Goal: Information Seeking & Learning: Learn about a topic

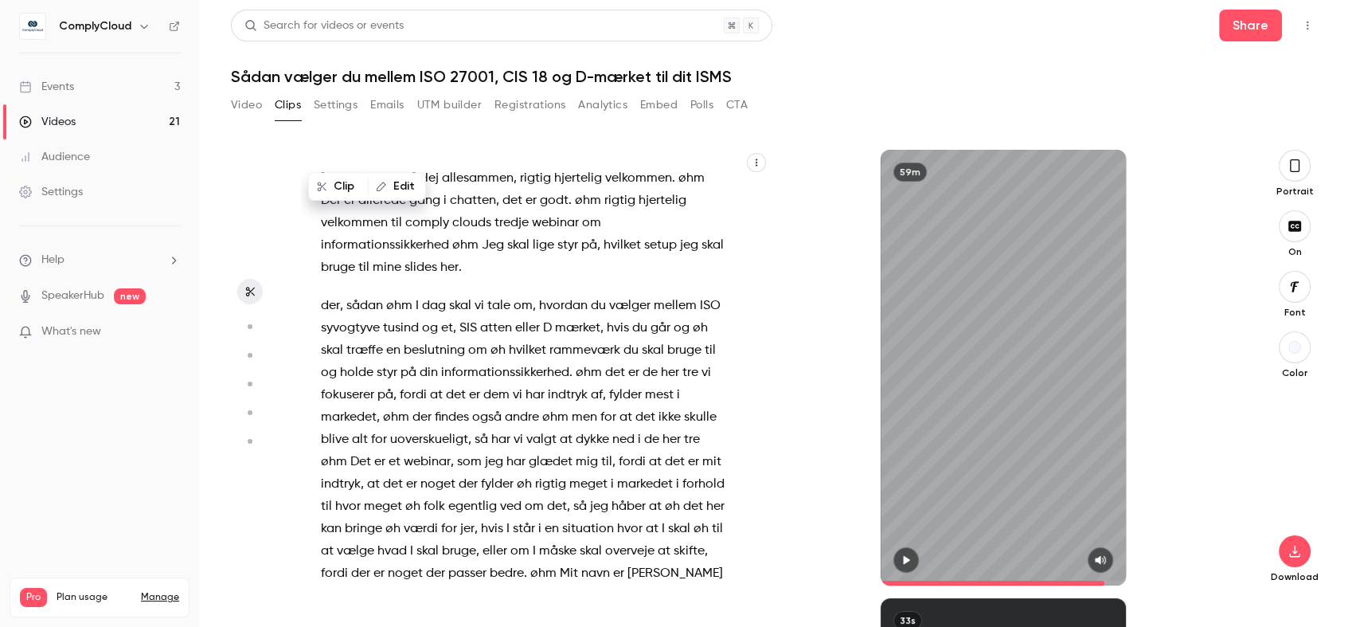
scroll to position [15403, 0]
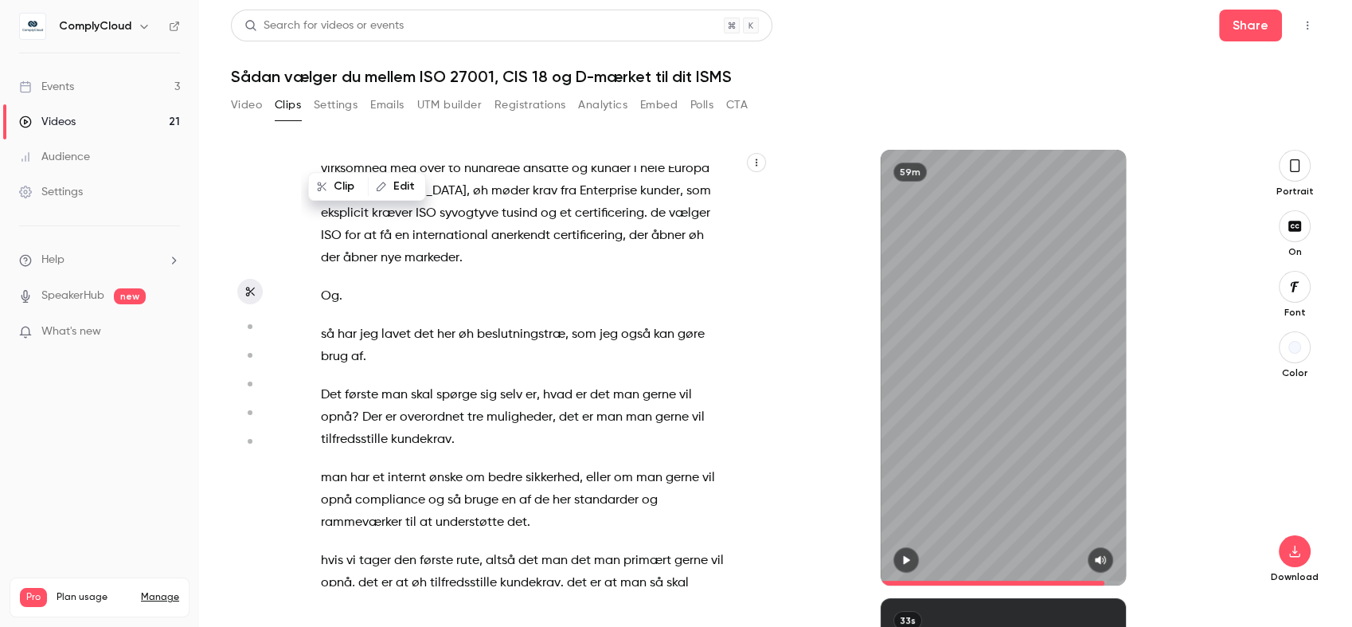
click at [126, 84] on link "Events 3" at bounding box center [99, 86] width 199 height 35
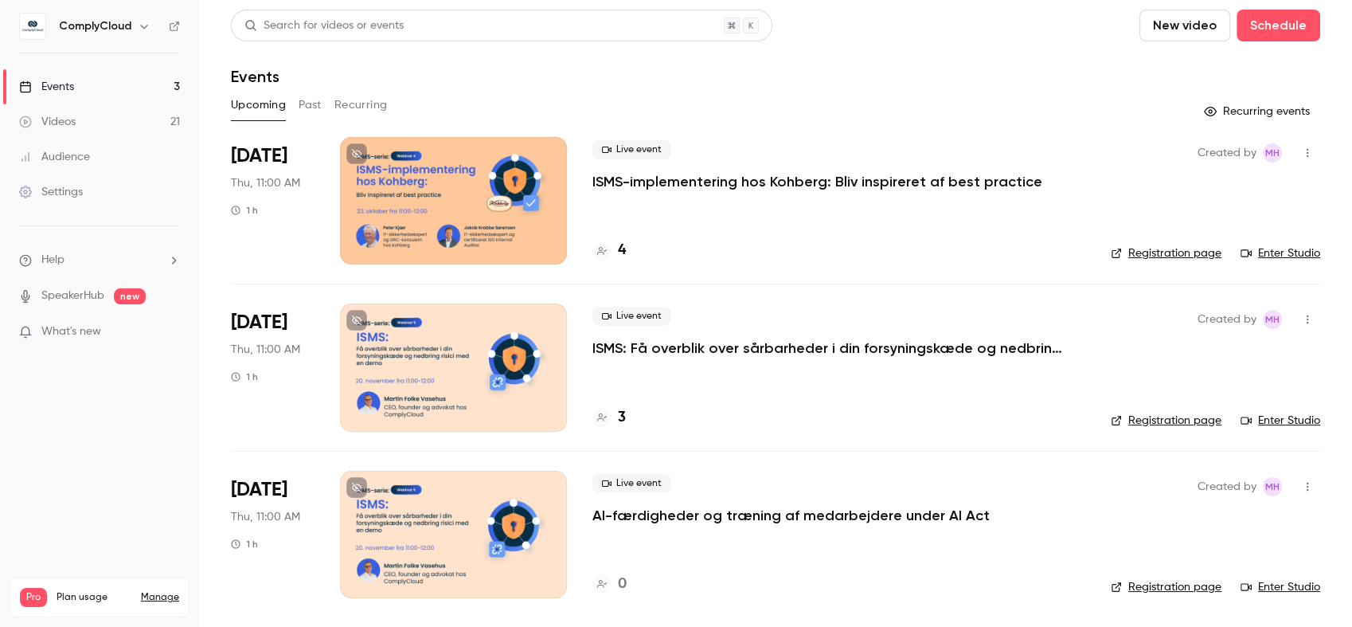
click at [306, 100] on button "Past" at bounding box center [310, 104] width 23 height 25
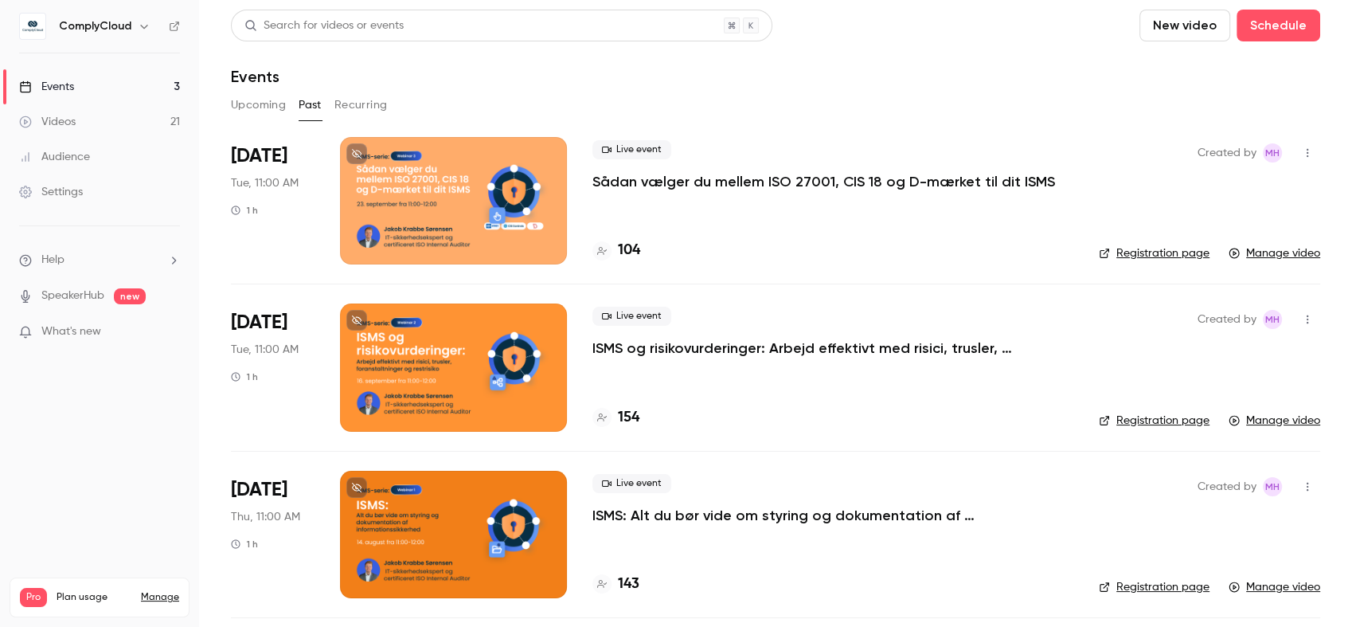
click at [439, 477] on div at bounding box center [453, 534] width 227 height 127
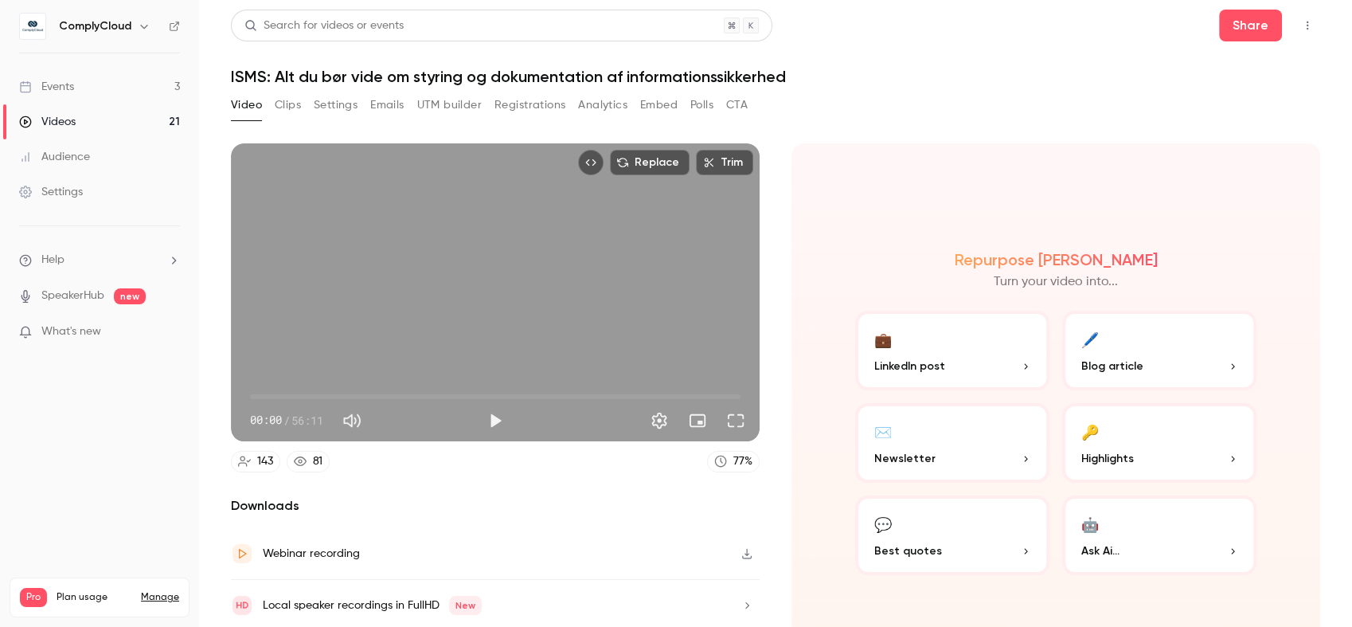
click at [289, 102] on button "Clips" at bounding box center [288, 104] width 26 height 25
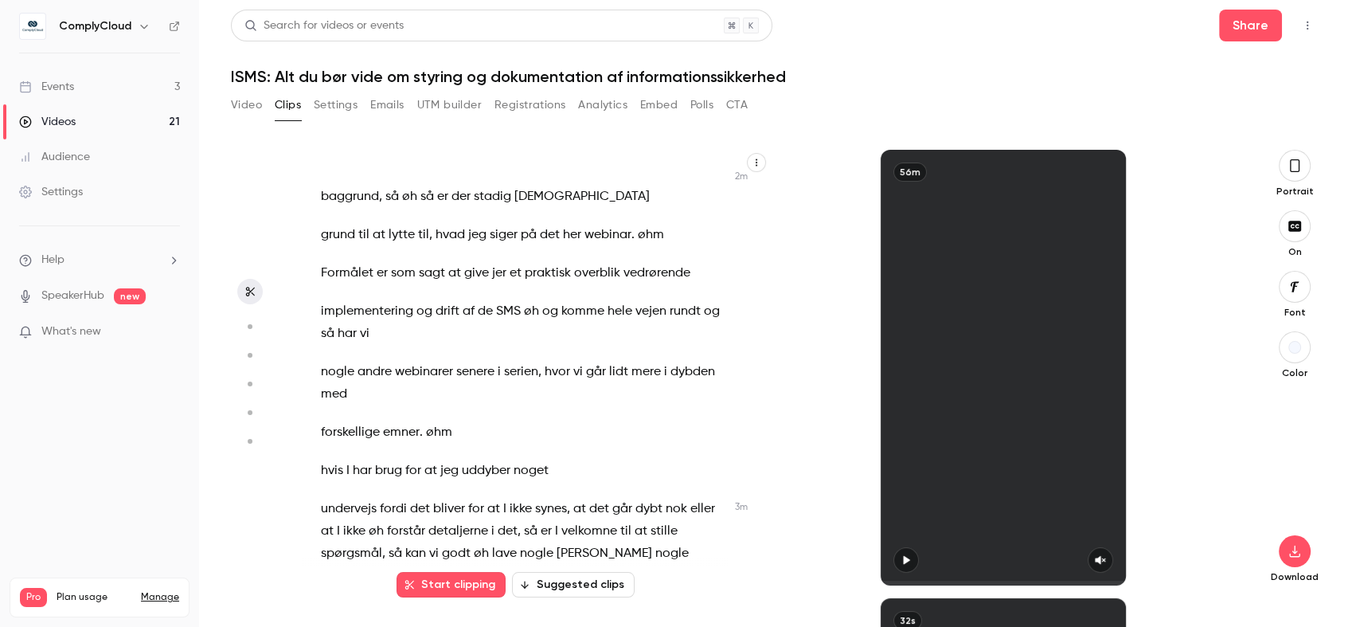
scroll to position [1352, 0]
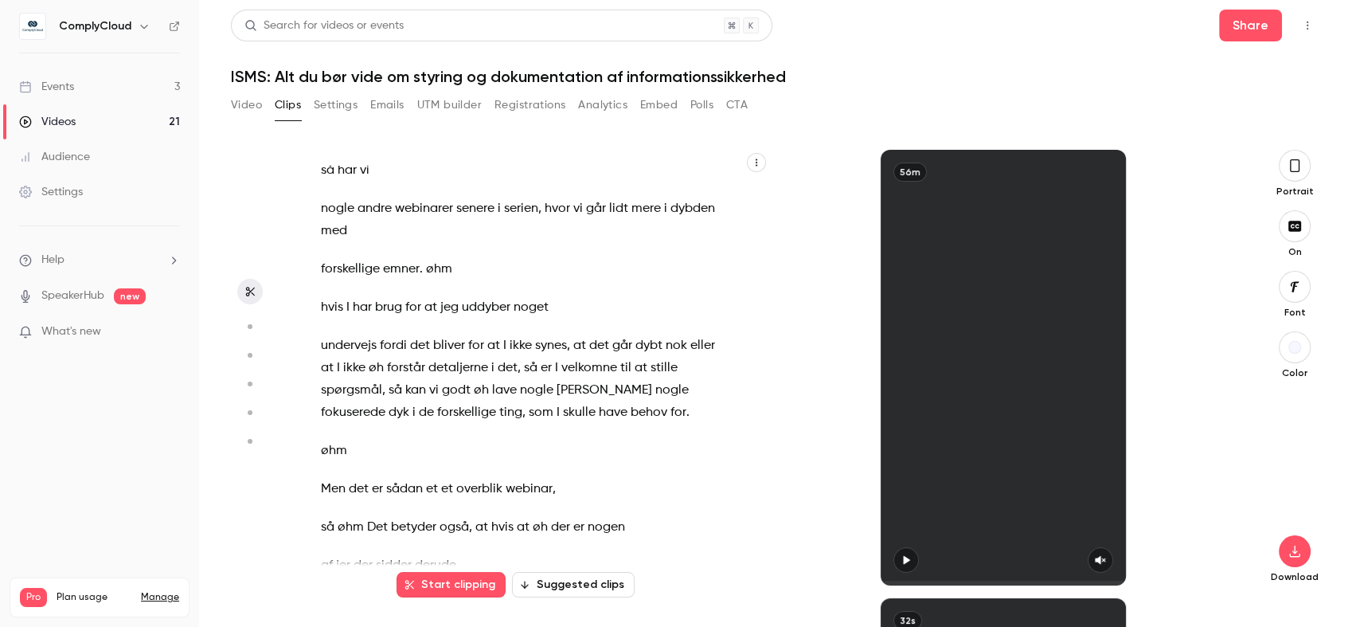
click at [435, 357] on span "bliver" at bounding box center [449, 345] width 32 height 22
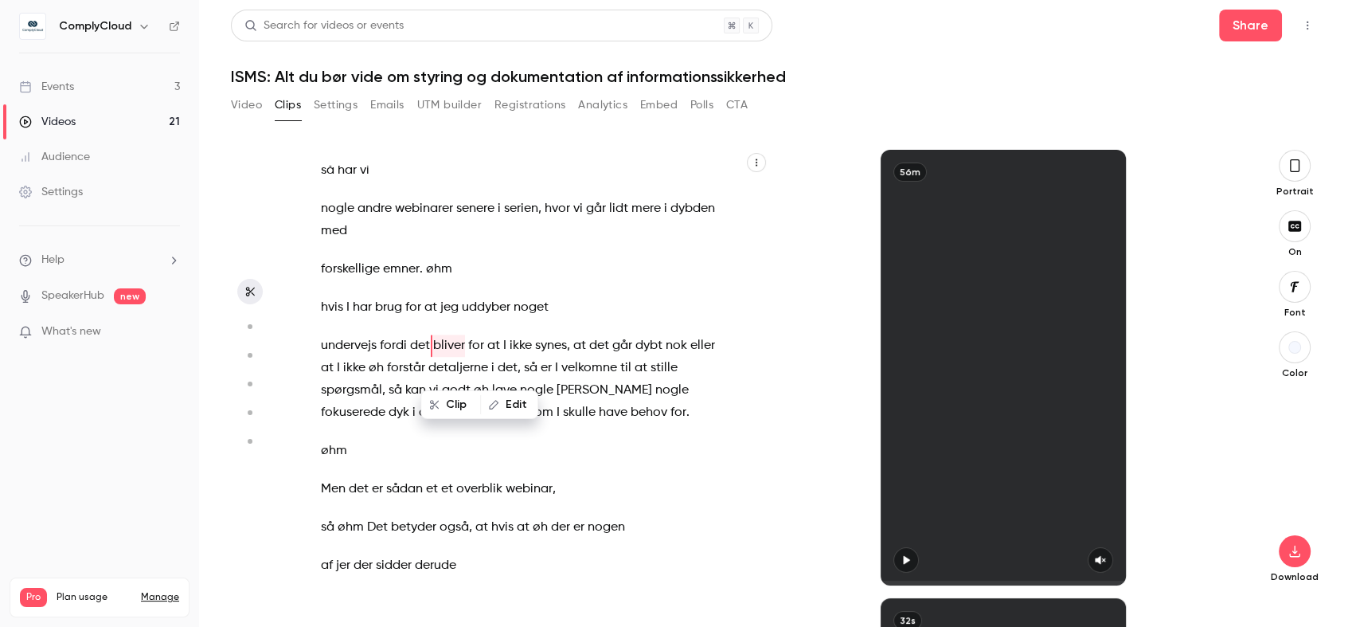
scroll to position [1344, 0]
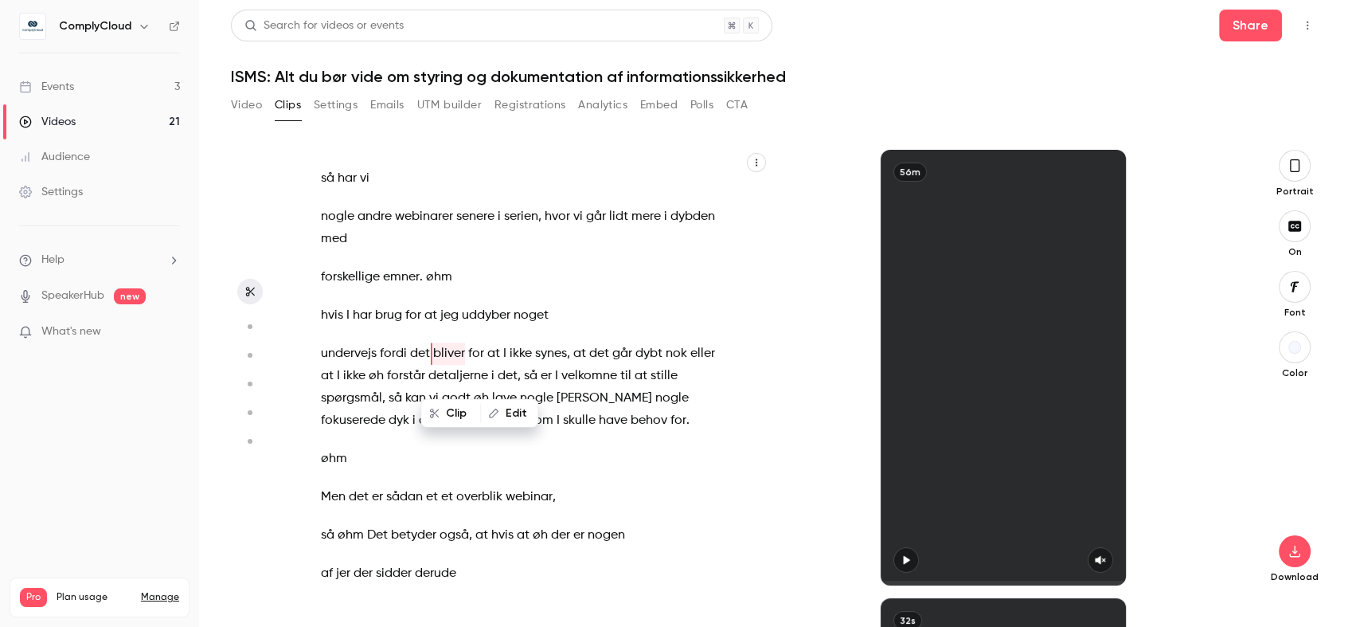
click at [435, 365] on span "bliver" at bounding box center [449, 353] width 32 height 22
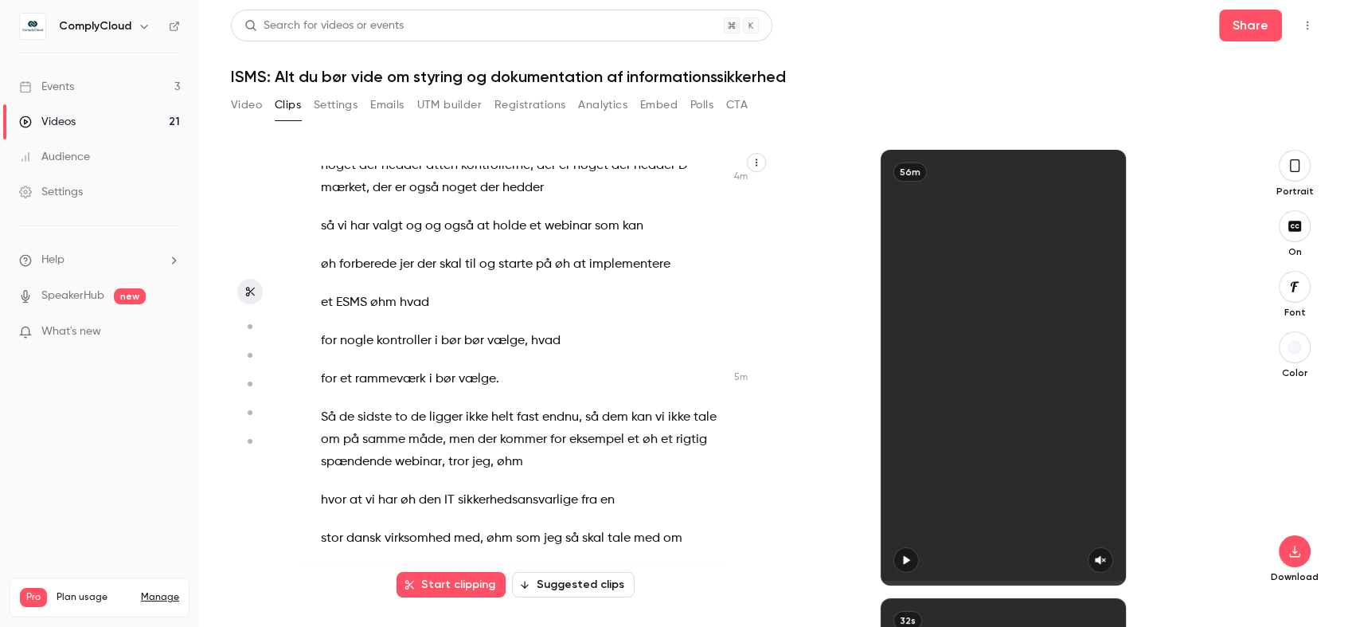
click at [408, 275] on span "jer" at bounding box center [407, 264] width 14 height 22
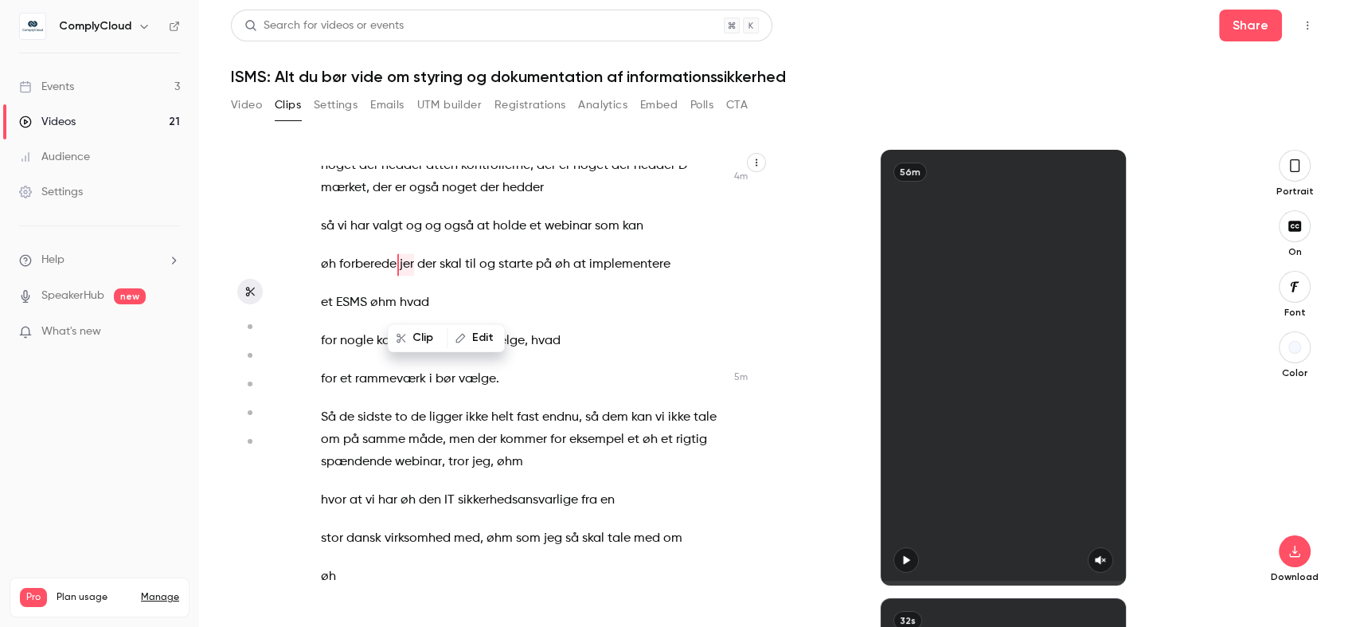
scroll to position [2140, 0]
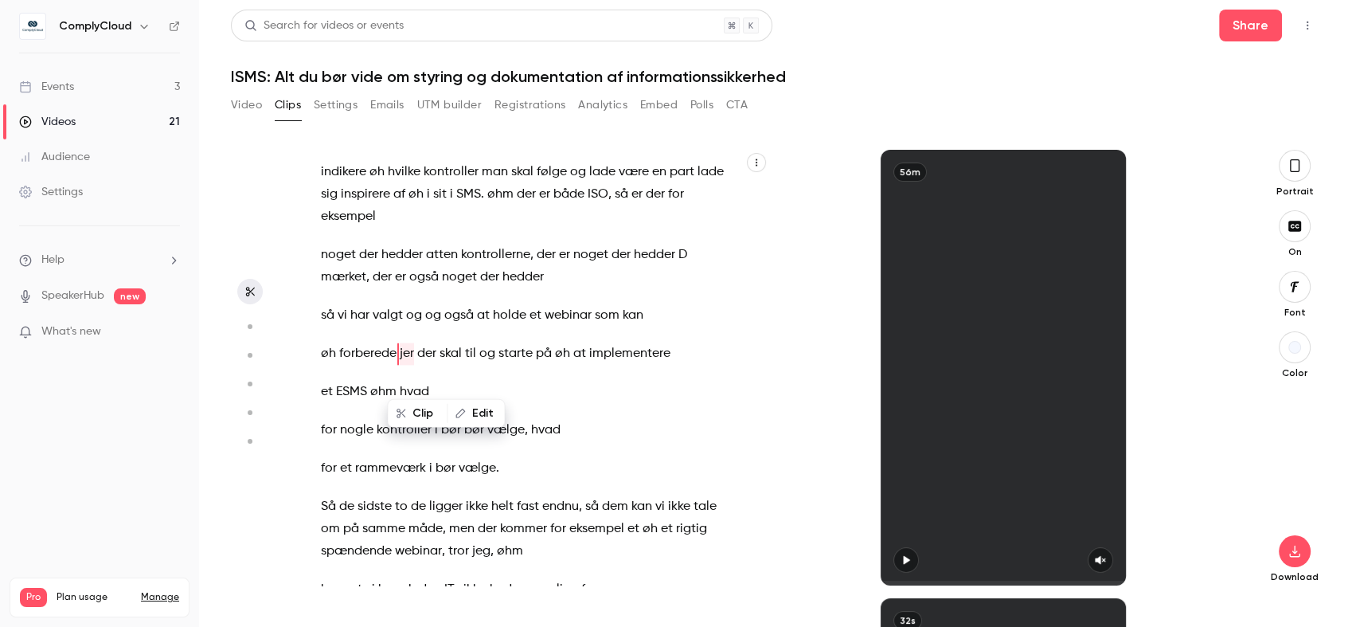
click at [330, 517] on span "Så" at bounding box center [328, 506] width 15 height 22
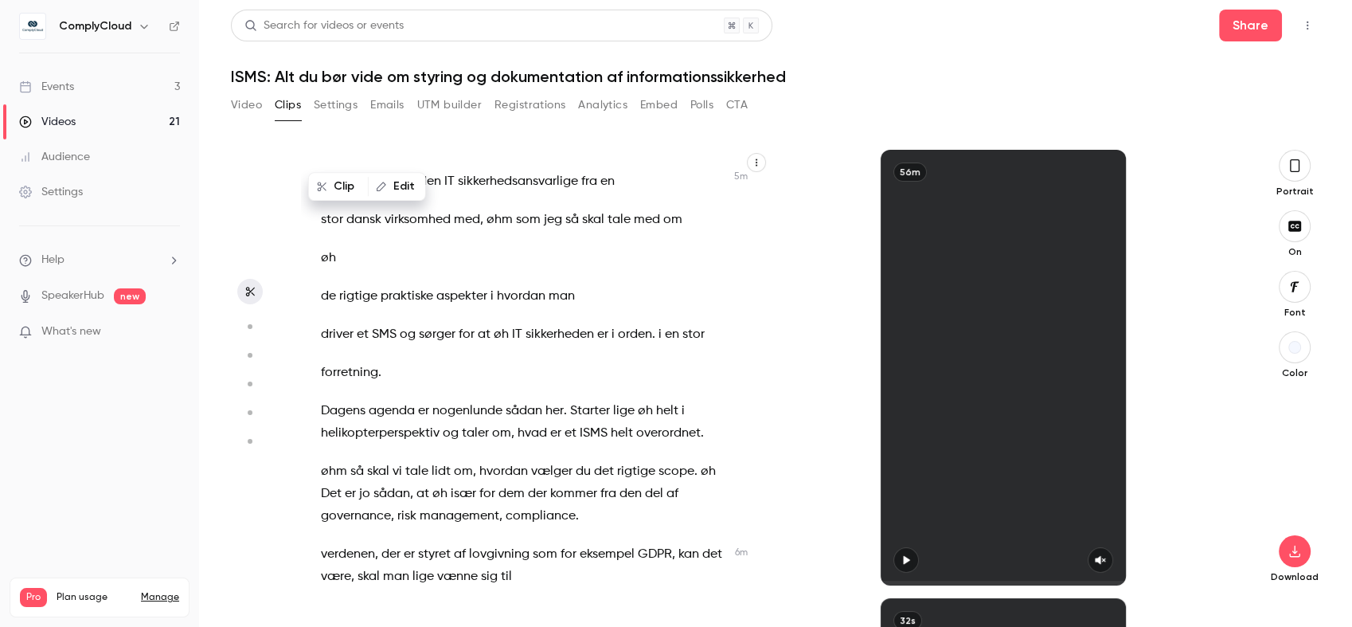
scroll to position [2551, 0]
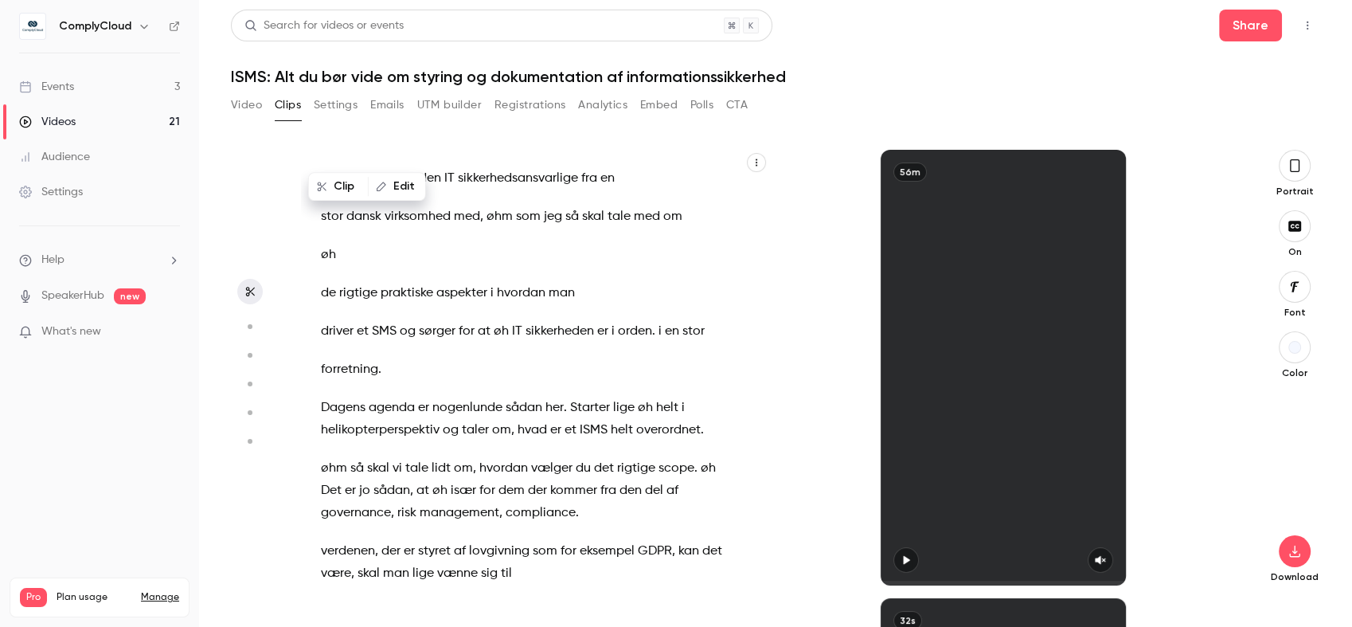
click at [322, 419] on span "Dagens" at bounding box center [343, 407] width 45 height 22
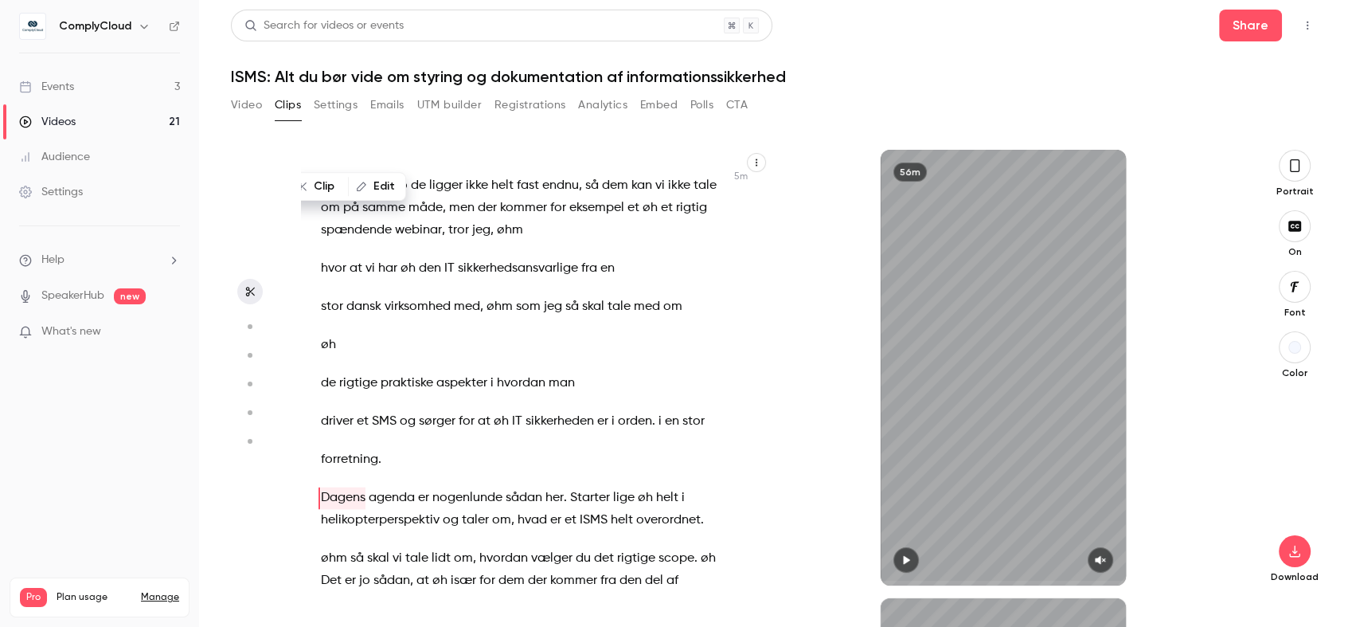
scroll to position [2567, 0]
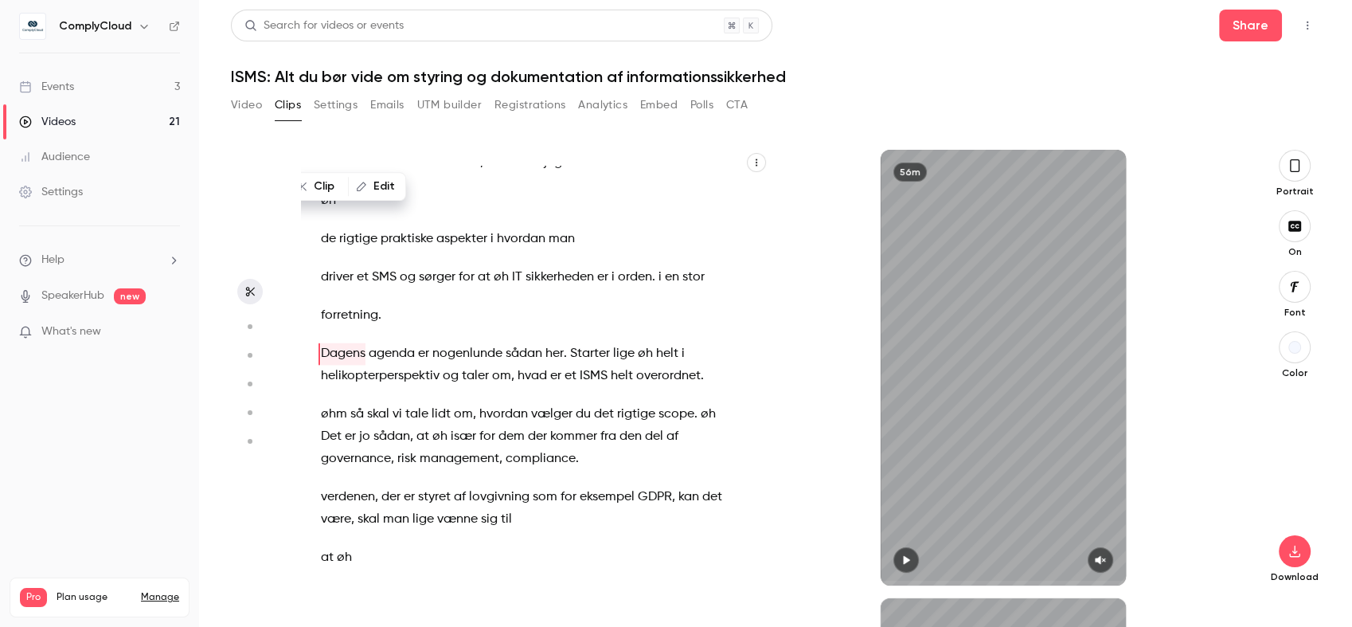
click at [417, 500] on div "Hej allesammen , rigtig hjertelig velkommen til øh vores webinar her . Jeg bekl…" at bounding box center [531, 376] width 460 height 420
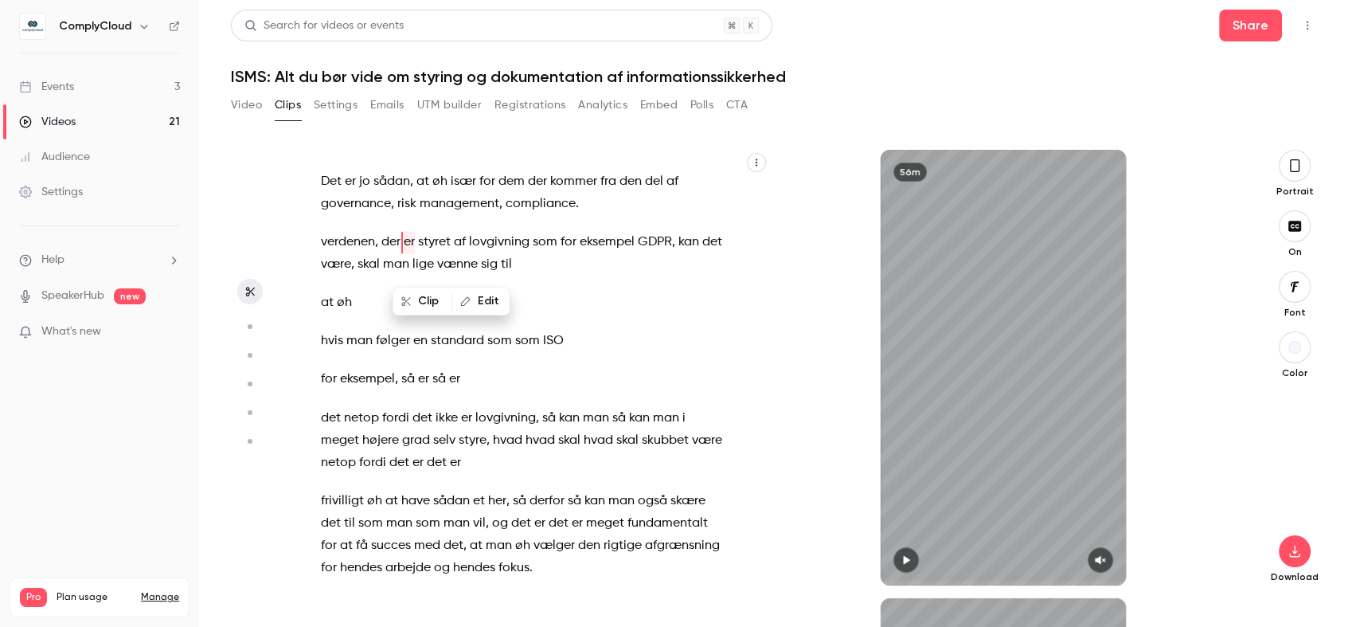
scroll to position [0, 0]
click at [419, 451] on span "grad" at bounding box center [416, 439] width 28 height 22
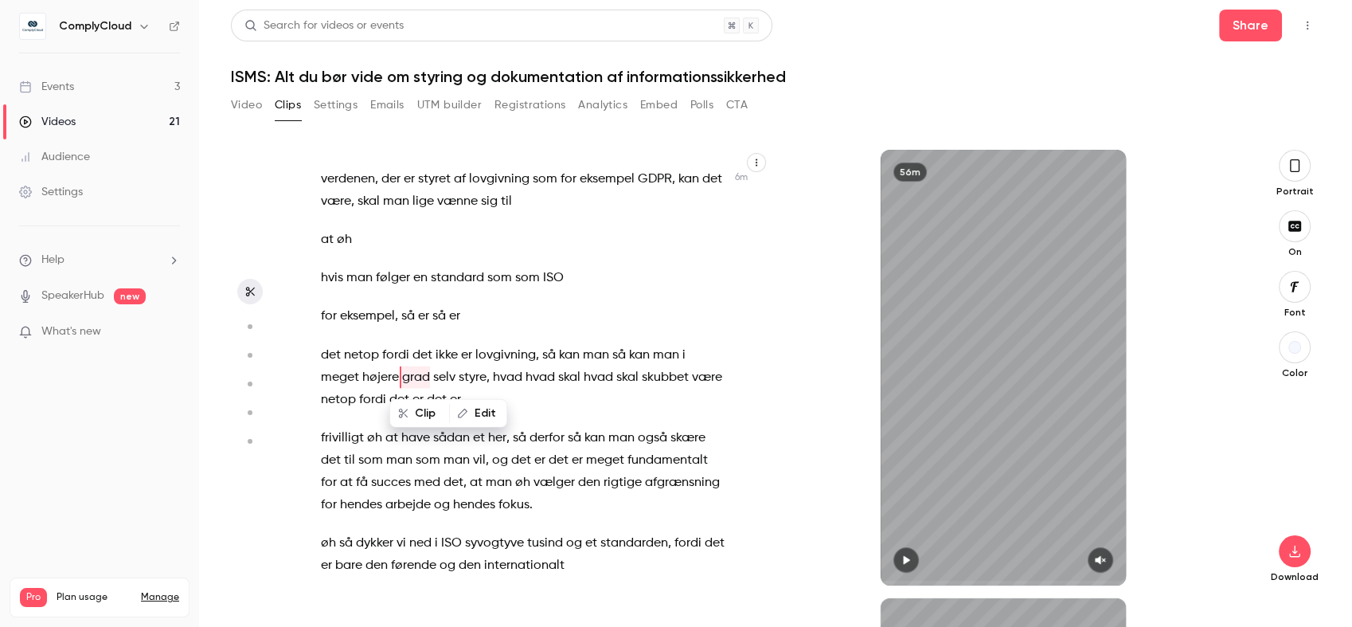
scroll to position [2907, 0]
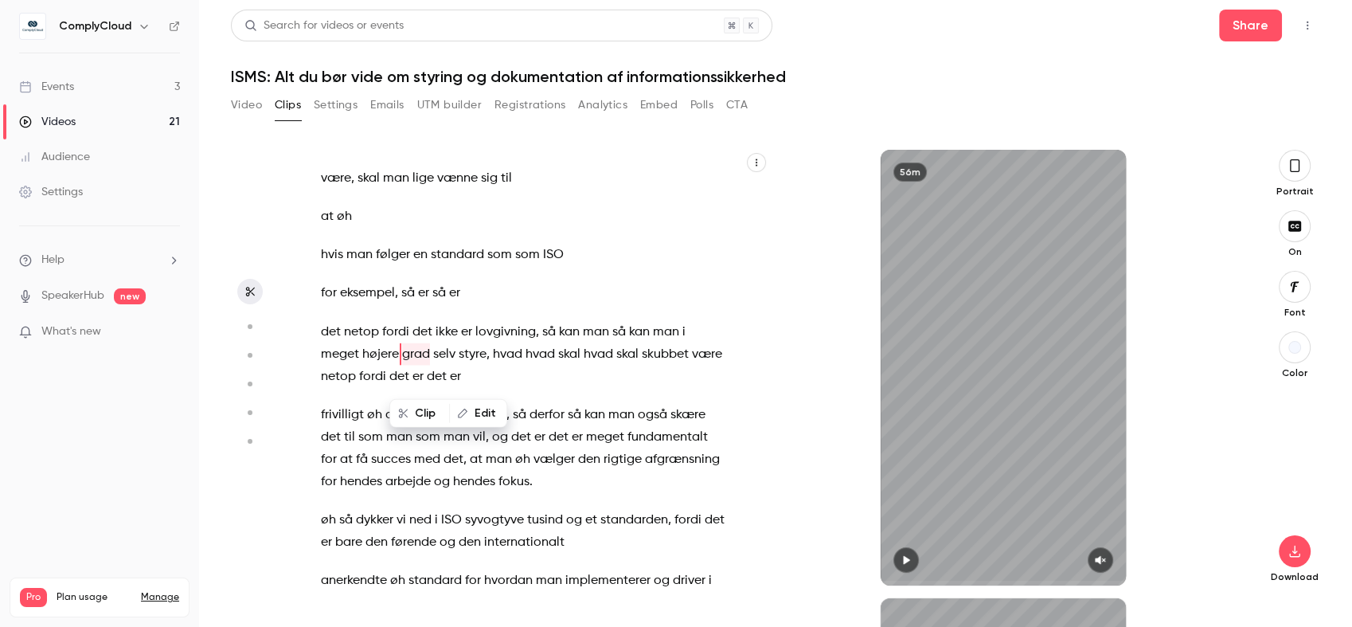
click at [419, 447] on span "som" at bounding box center [428, 436] width 25 height 22
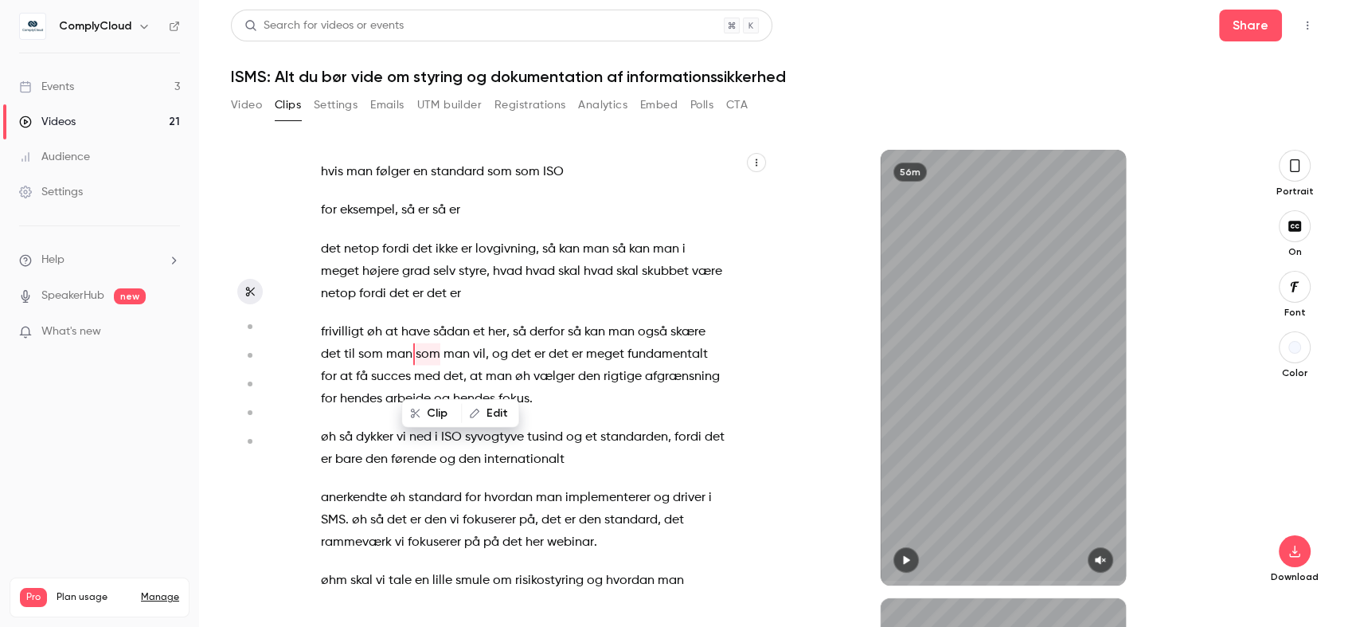
click at [419, 447] on span "ned" at bounding box center [420, 436] width 22 height 22
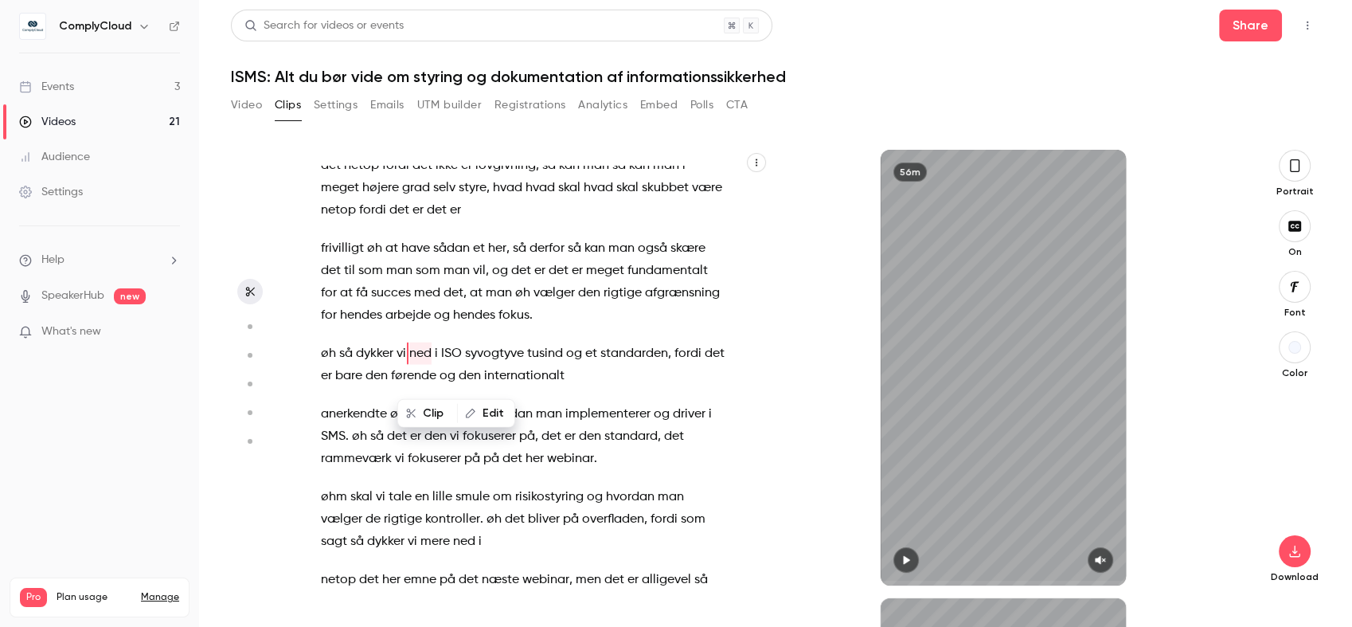
click at [419, 447] on span "er" at bounding box center [415, 436] width 11 height 22
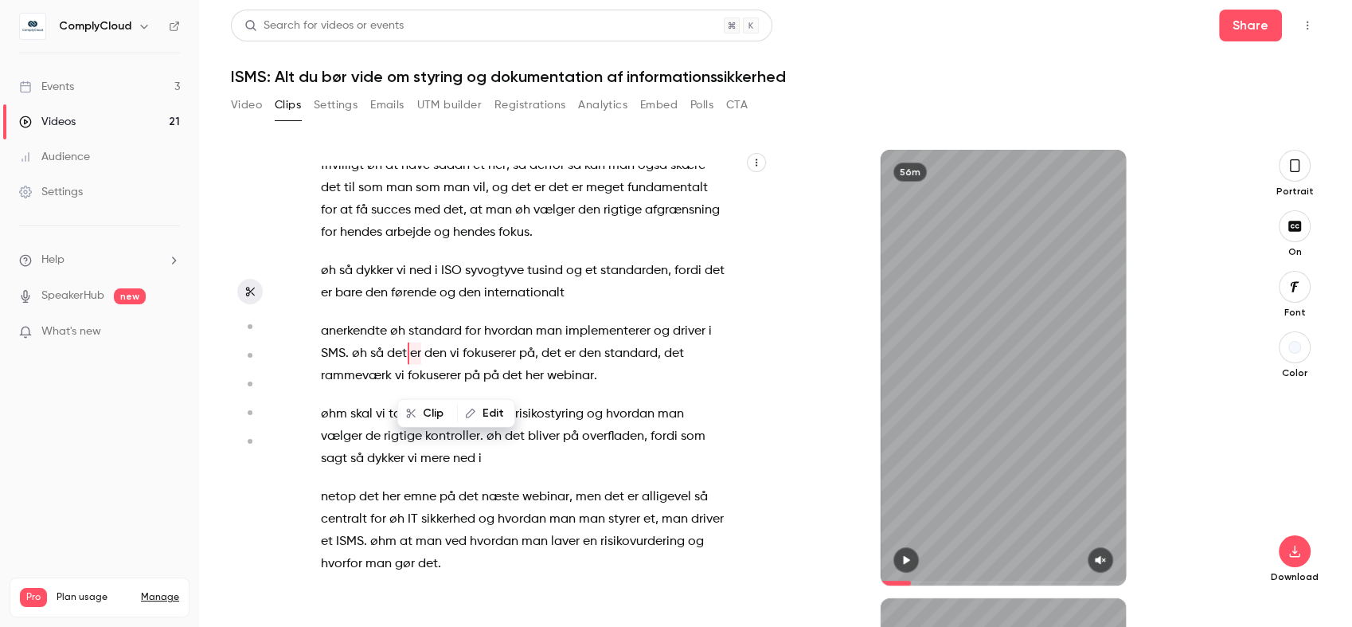
click at [623, 447] on span "overfladen" at bounding box center [613, 436] width 62 height 22
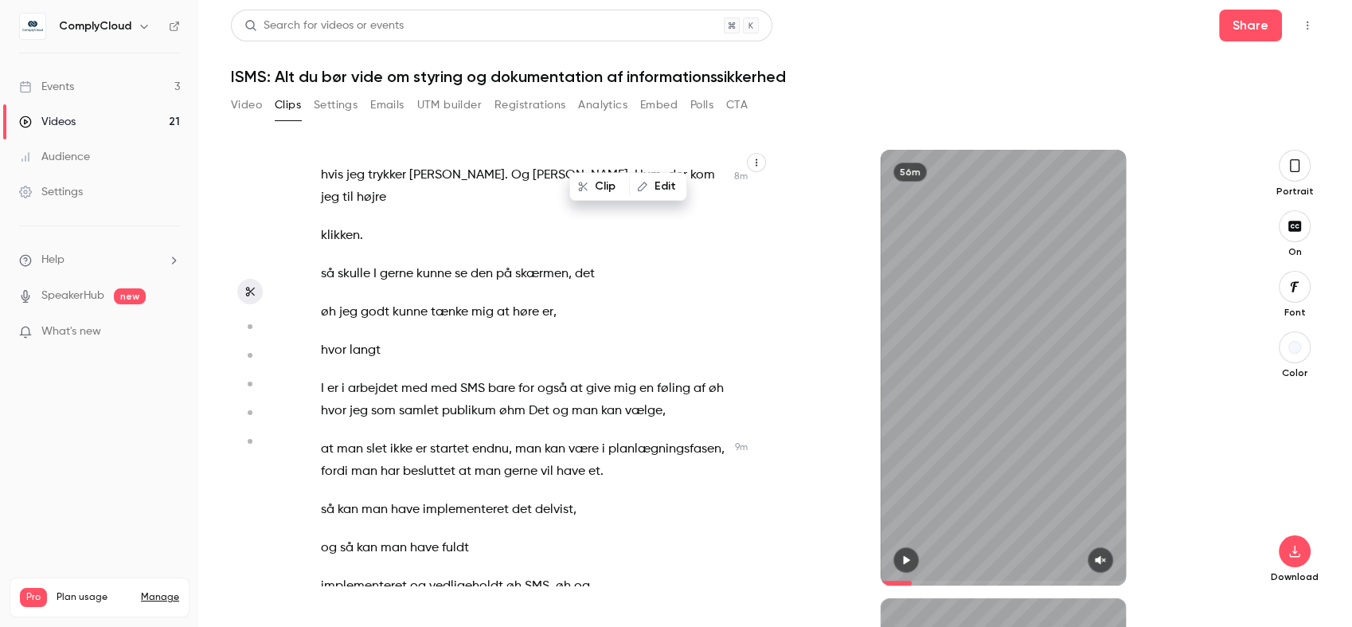
scroll to position [4016, 0]
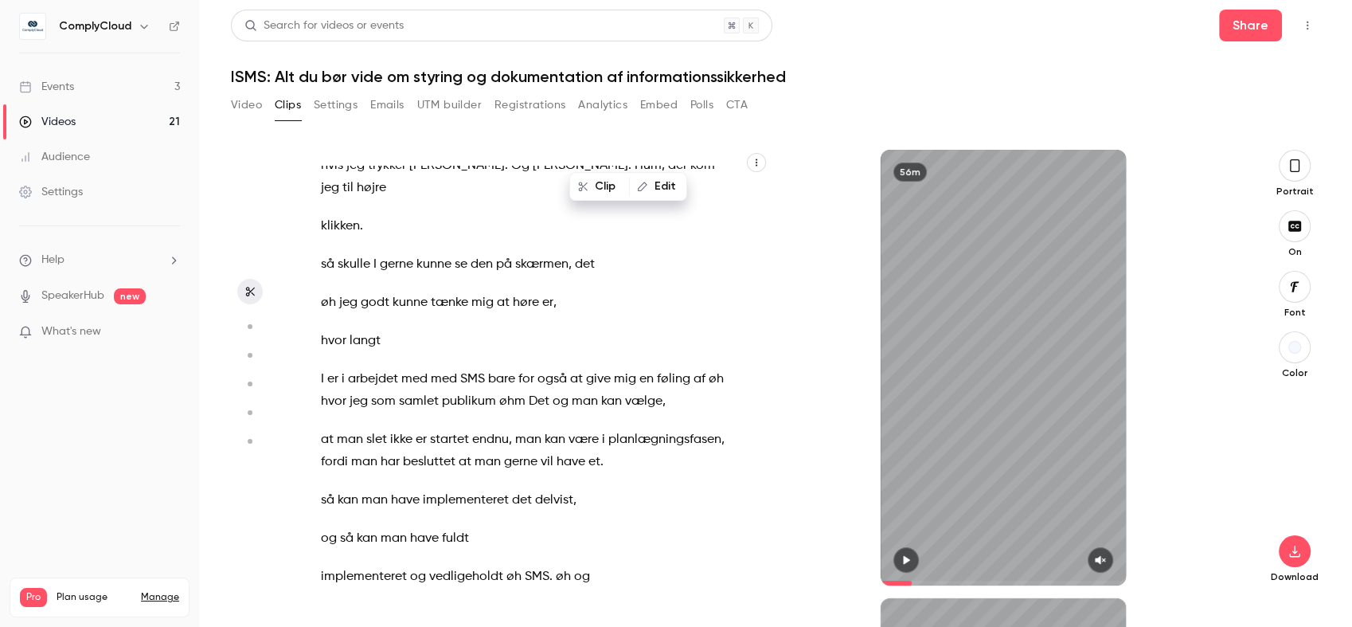
click at [530, 409] on div "Hej allesammen , rigtig hjertelig velkommen til øh vores webinar her . Jeg bekl…" at bounding box center [531, 376] width 460 height 420
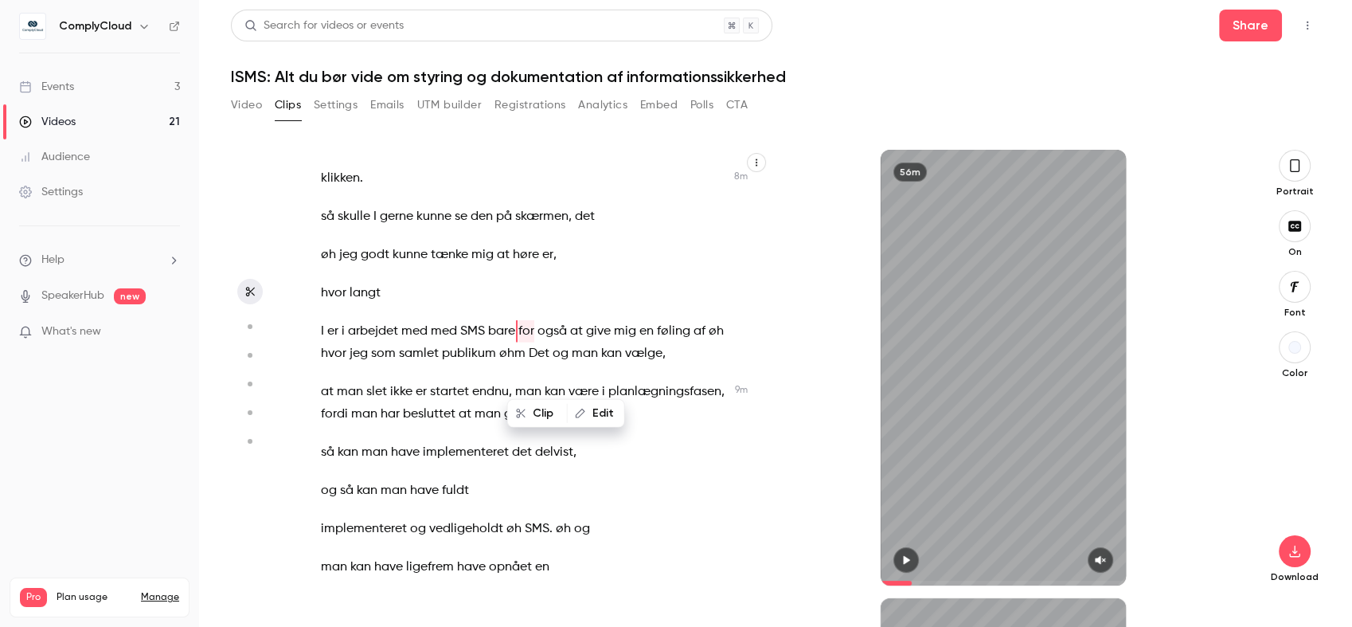
click at [502, 365] on p "I er i arbejdet med med SMS bare for også at give mig en føling af øh hvor jeg …" at bounding box center [523, 342] width 404 height 45
click at [905, 554] on icon "button" at bounding box center [906, 559] width 13 height 11
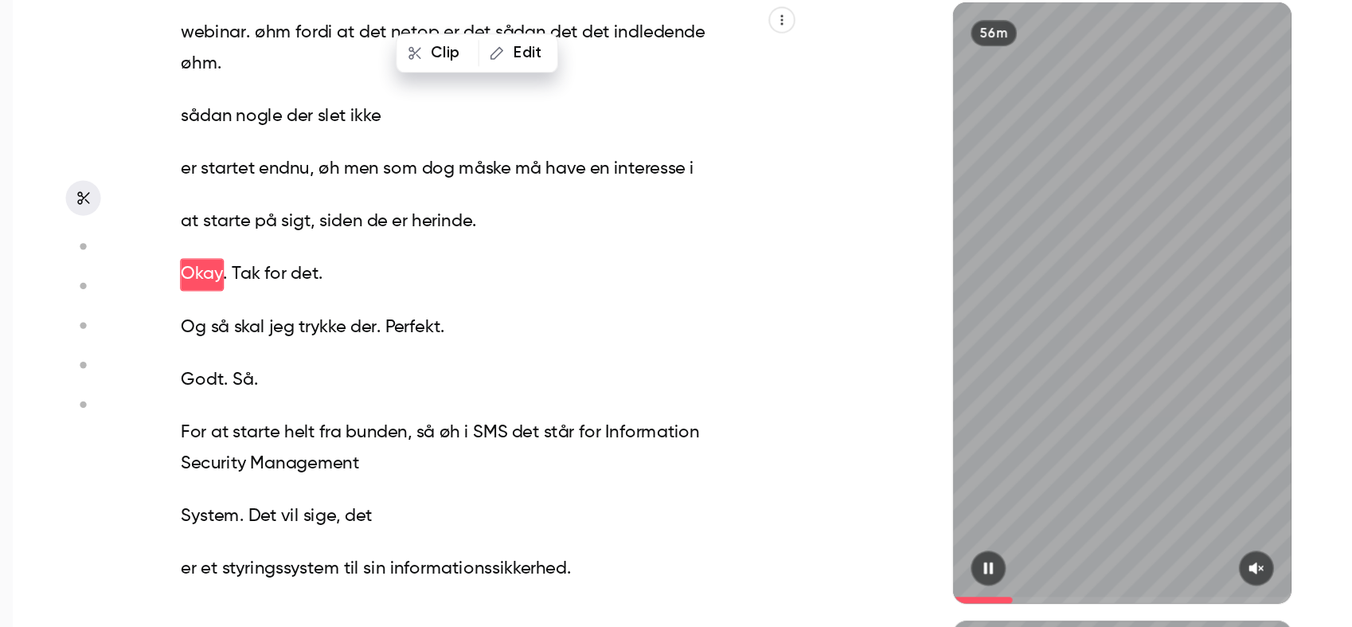
scroll to position [4656, 0]
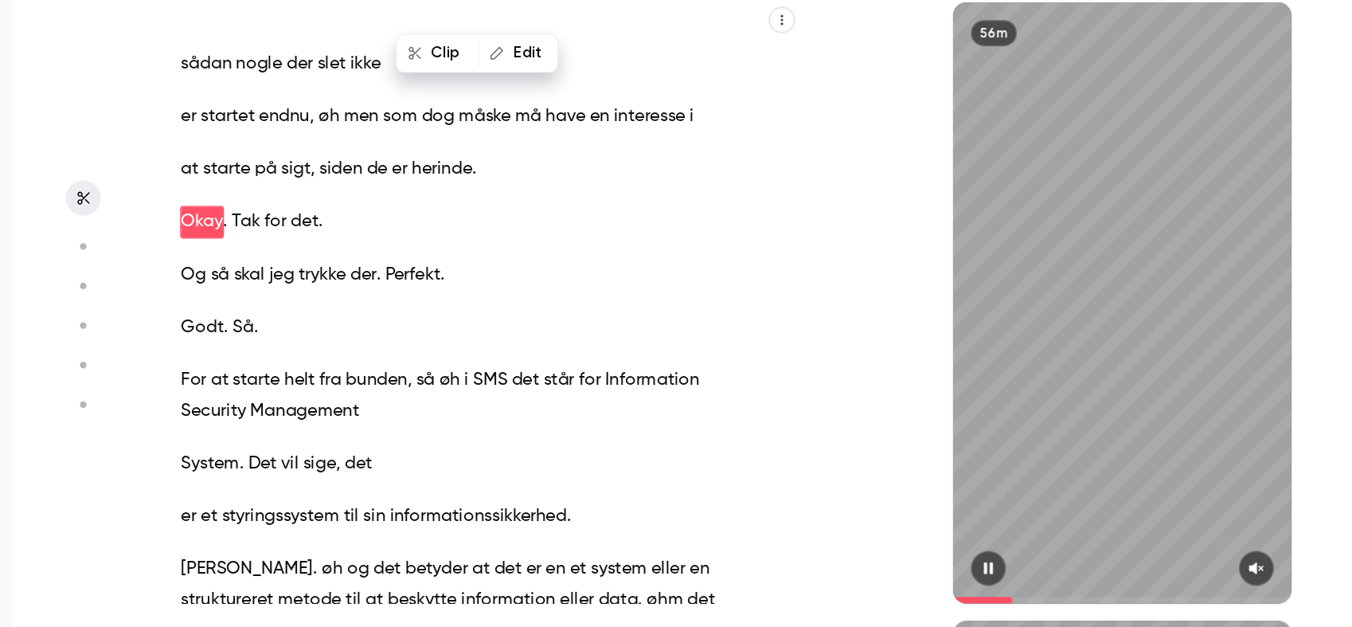
click at [904, 560] on icon "button" at bounding box center [906, 560] width 6 height 9
type input "*****"
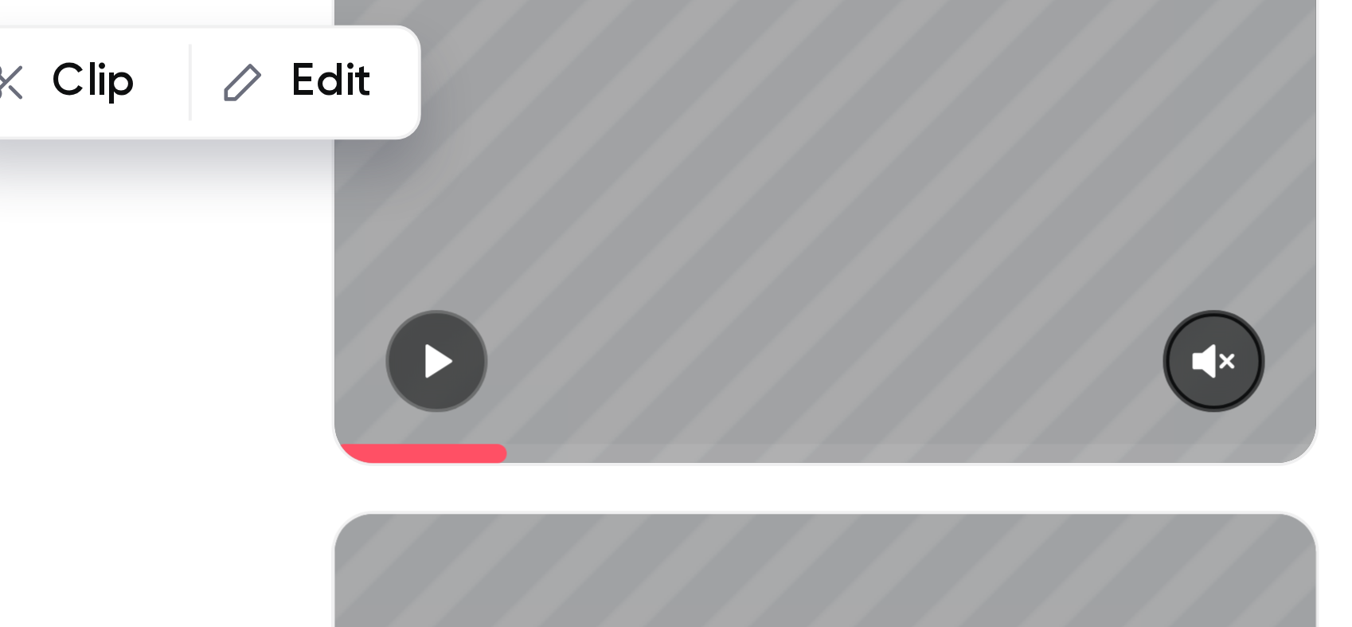
scroll to position [0, 0]
